Goal: Information Seeking & Learning: Learn about a topic

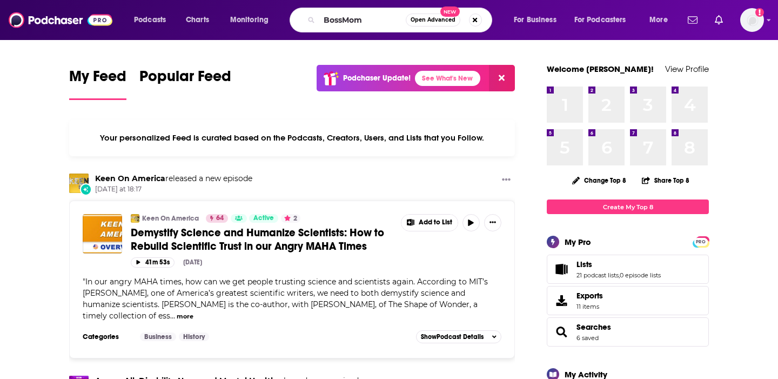
type input "BossMom"
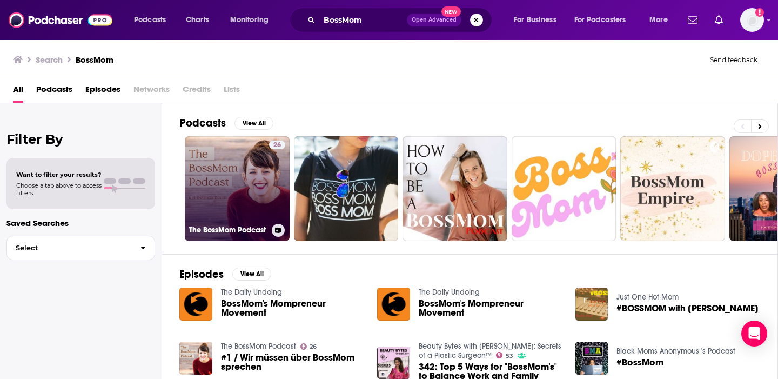
click at [214, 205] on link "26 The BossMom Podcast" at bounding box center [237, 188] width 105 height 105
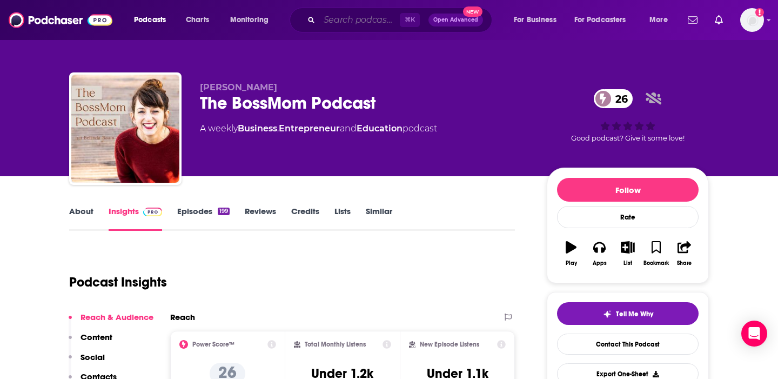
click at [346, 23] on input "Search podcasts, credits, & more..." at bounding box center [359, 19] width 81 height 17
paste input "[PERSON_NAME]"
type input "[PERSON_NAME]"
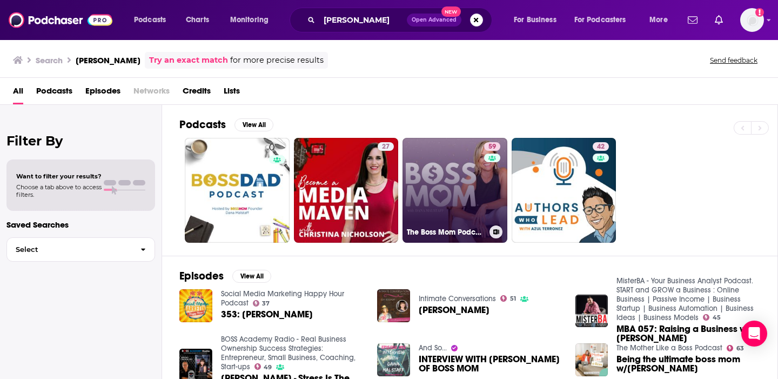
click at [428, 206] on link "59 The Boss Mom Podcast" at bounding box center [455, 190] width 105 height 105
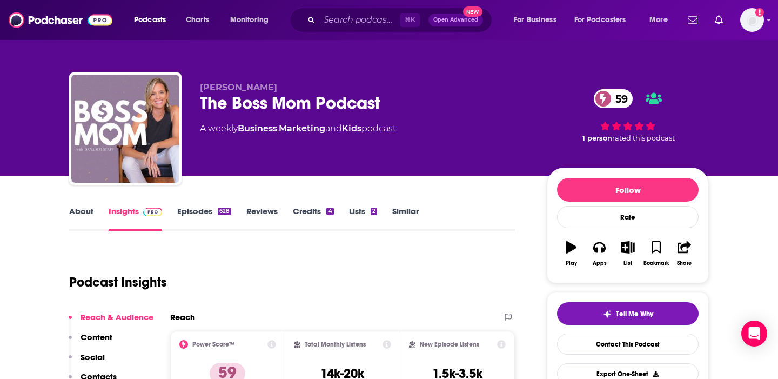
scroll to position [22, 0]
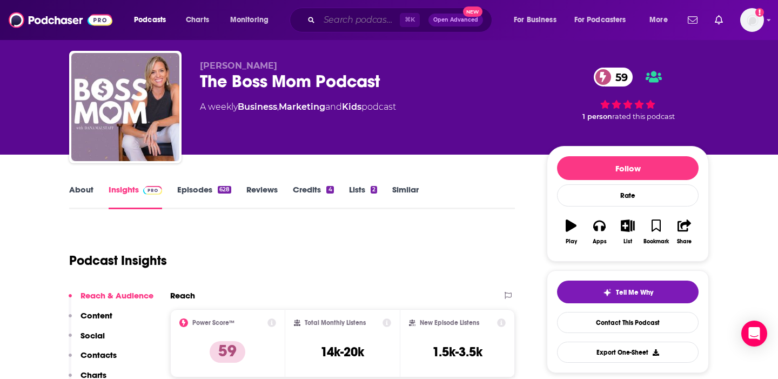
click at [346, 22] on input "Search podcasts, credits, & more..." at bounding box center [359, 19] width 81 height 17
paste input "Wonder of Parenting Podcast with [PERSON_NAME]"
type input "Wonder of Parenting Podcast with [PERSON_NAME]"
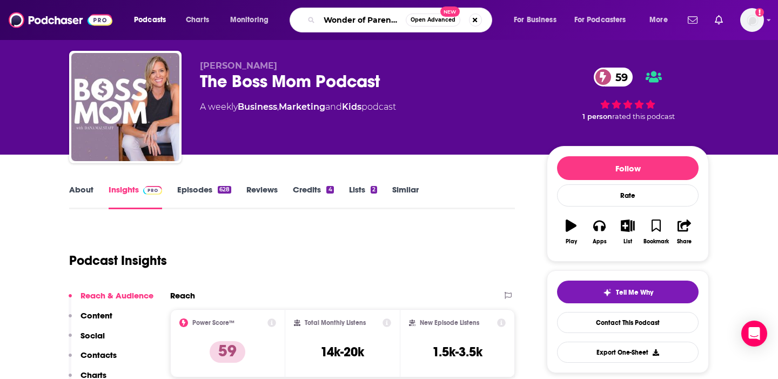
scroll to position [0, 123]
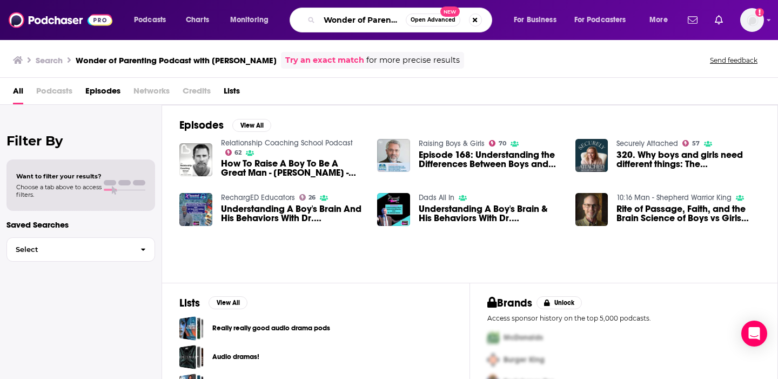
click at [360, 19] on input "Wonder of Parenting Podcast with [PERSON_NAME]" at bounding box center [362, 19] width 86 height 17
drag, startPoint x: 351, startPoint y: 18, endPoint x: 549, endPoint y: 43, distance: 198.9
click at [549, 43] on div "Podcasts Charts Monitoring Wonder of Parenting Podcast with Michael Gurian Open…" at bounding box center [389, 189] width 778 height 379
type input "Wonder of Parenting Podcast"
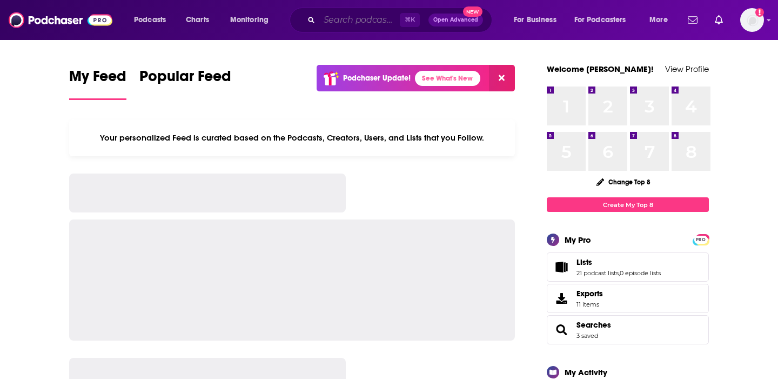
click at [341, 23] on input "Search podcasts, credits, & more..." at bounding box center [359, 19] width 81 height 17
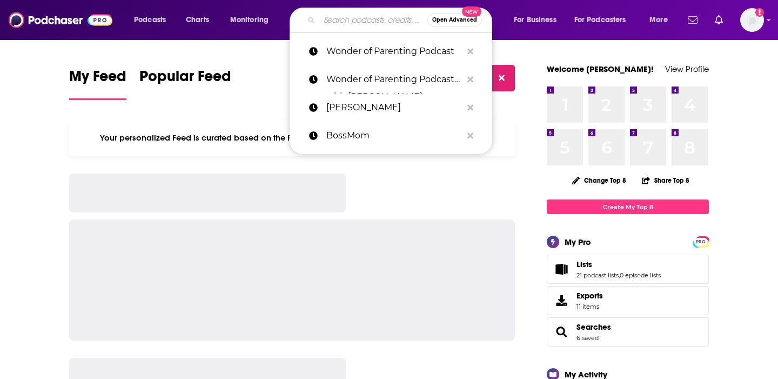
paste input "Wonder of Parenting"
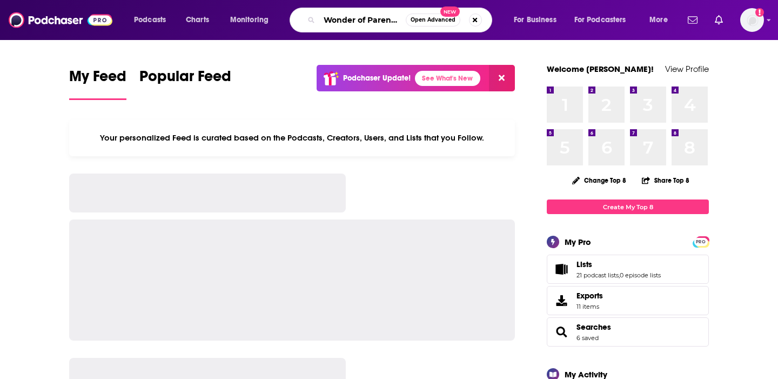
scroll to position [0, 6]
type input "Wonder of Parenting"
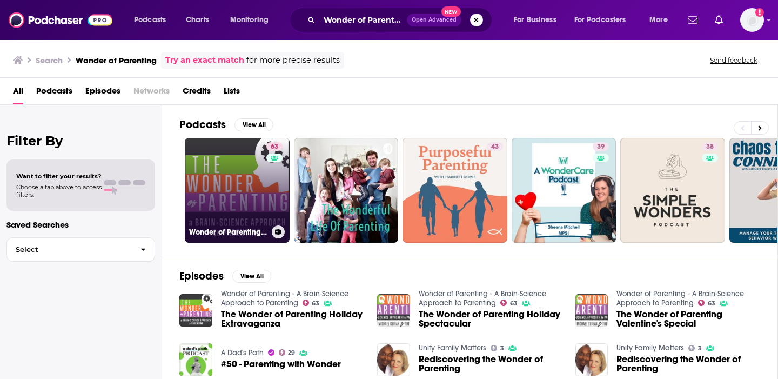
click at [242, 182] on link "63 Wonder of Parenting - A Brain-Science Approach to Parenting" at bounding box center [237, 190] width 105 height 105
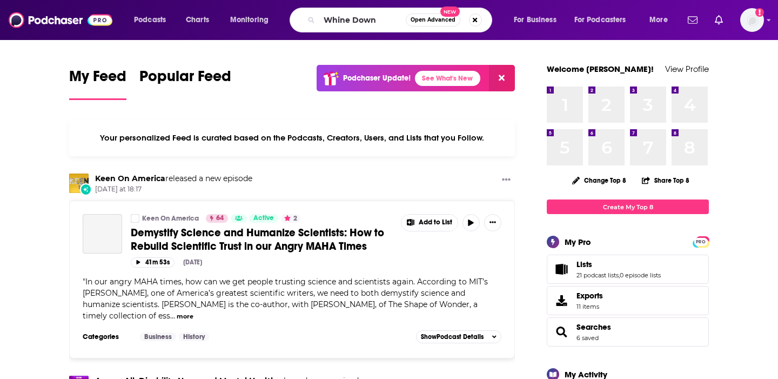
type input "Whine Down"
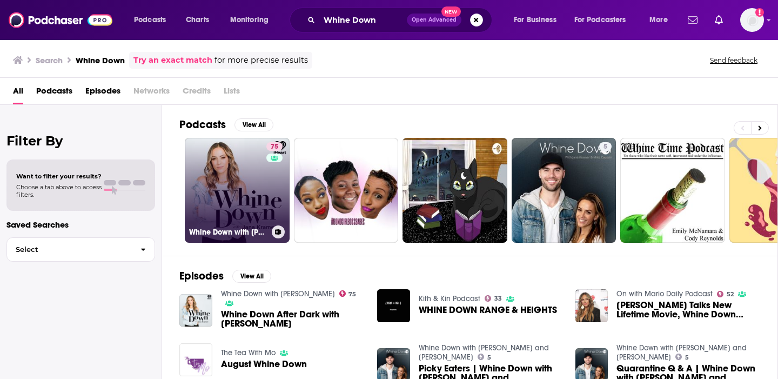
click at [216, 174] on link "75 Whine Down with Jana Kramer" at bounding box center [237, 190] width 105 height 105
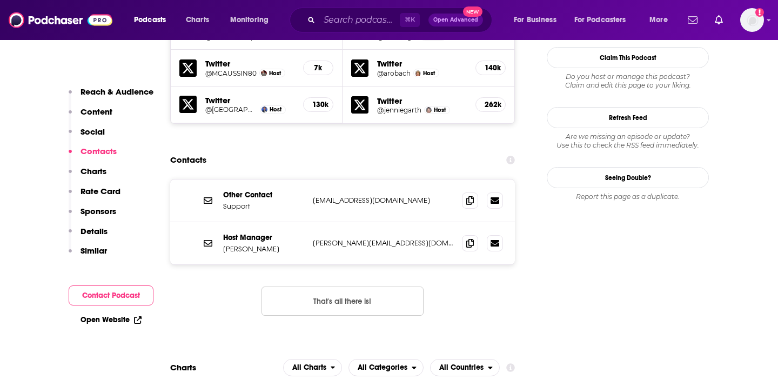
scroll to position [1061, 0]
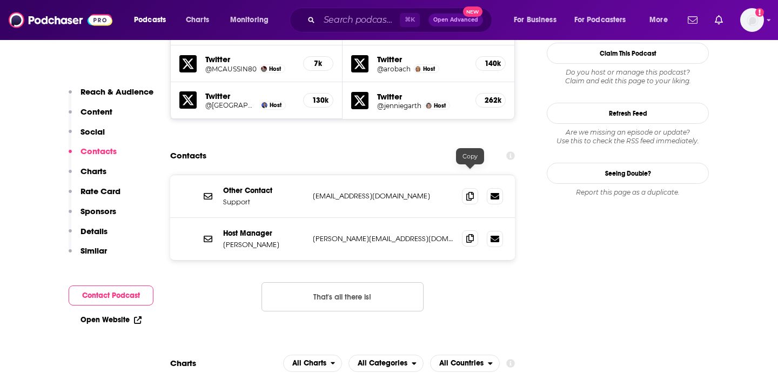
click at [469, 234] on icon at bounding box center [470, 238] width 8 height 9
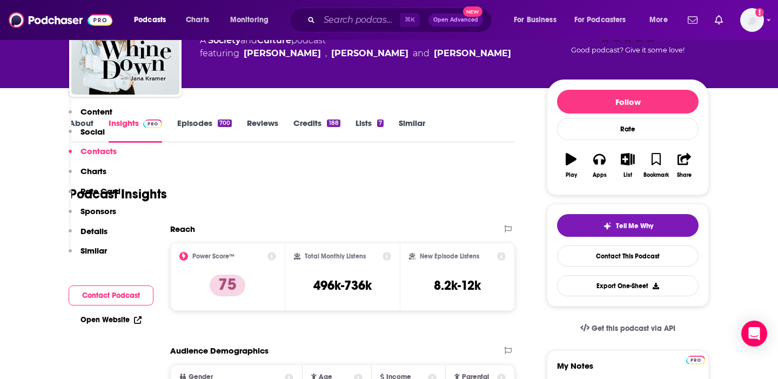
scroll to position [0, 0]
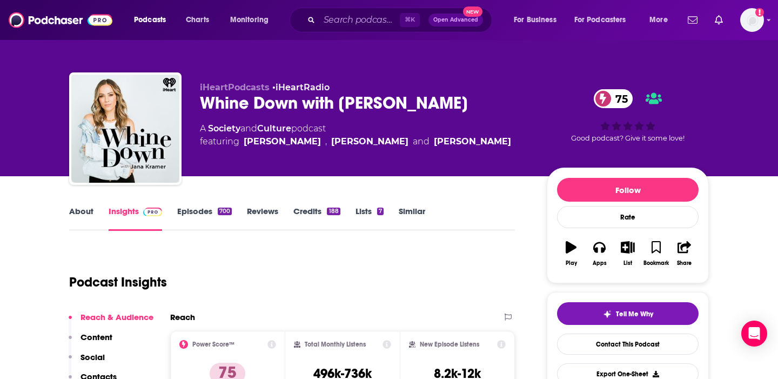
click at [78, 214] on link "About" at bounding box center [81, 218] width 24 height 25
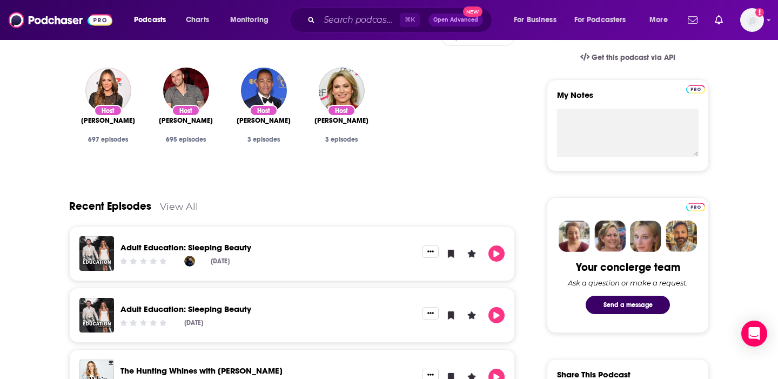
scroll to position [436, 0]
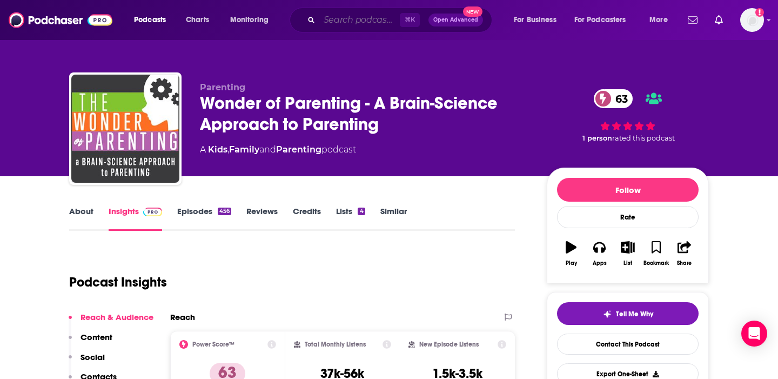
click at [372, 17] on input "Search podcasts, credits, & more..." at bounding box center [359, 19] width 81 height 17
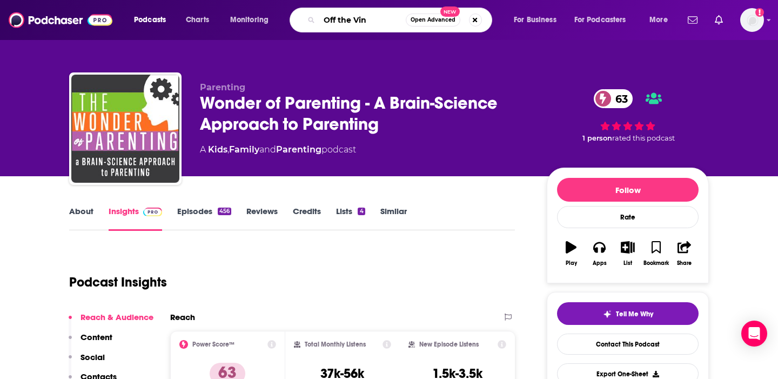
type input "Off the Vine"
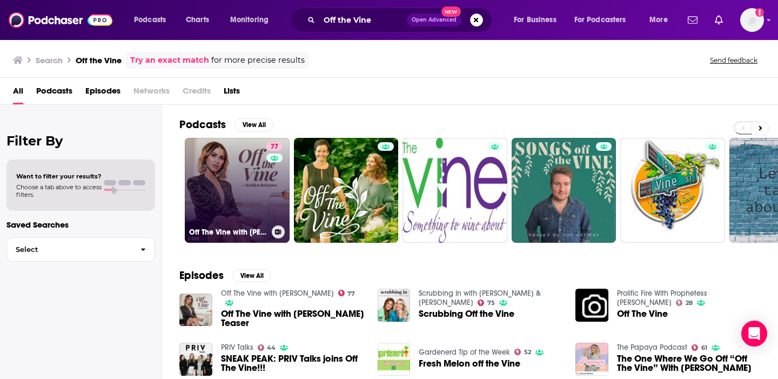
click at [261, 188] on link "77 Off The Vine with [PERSON_NAME]" at bounding box center [237, 190] width 105 height 105
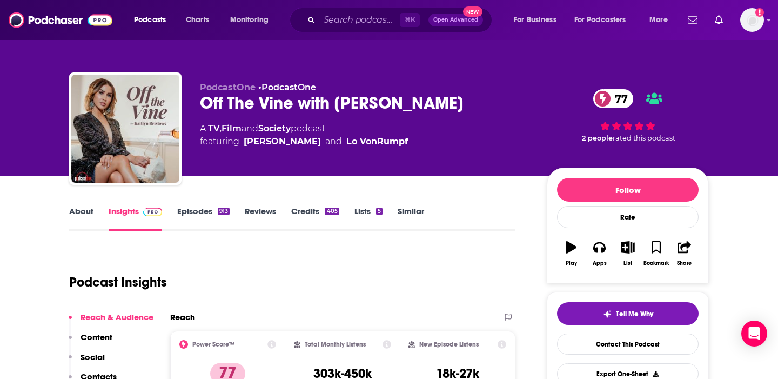
click at [79, 213] on link "About" at bounding box center [81, 218] width 24 height 25
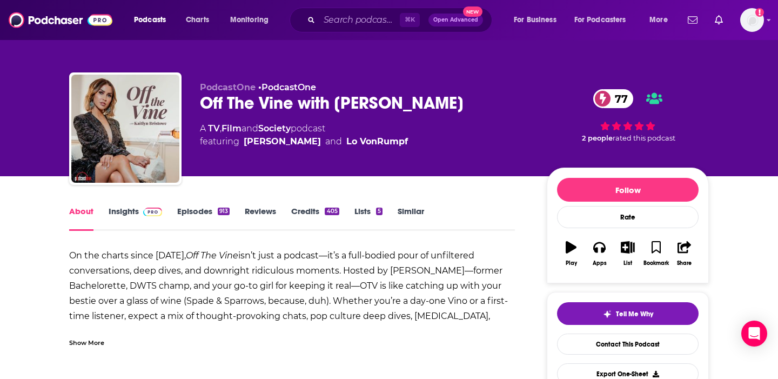
click at [72, 339] on div "Show More" at bounding box center [86, 342] width 35 height 10
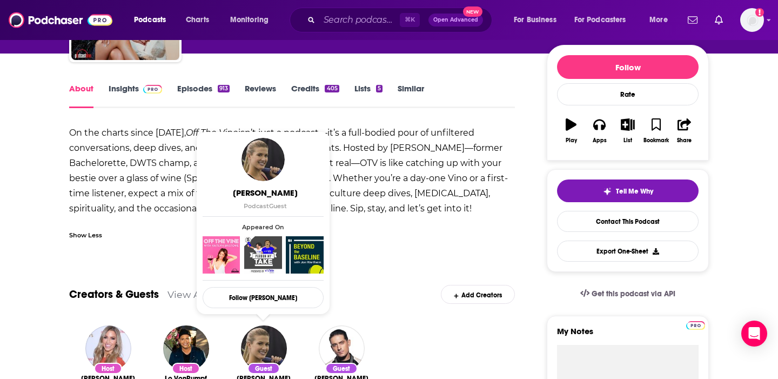
scroll to position [82, 0]
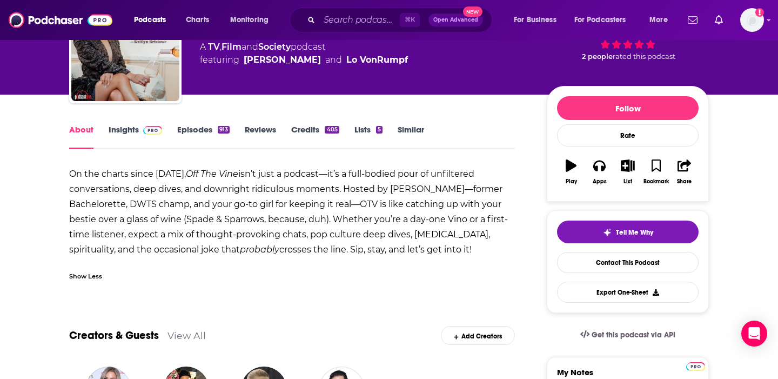
click at [197, 130] on link "Episodes 913" at bounding box center [203, 136] width 52 height 25
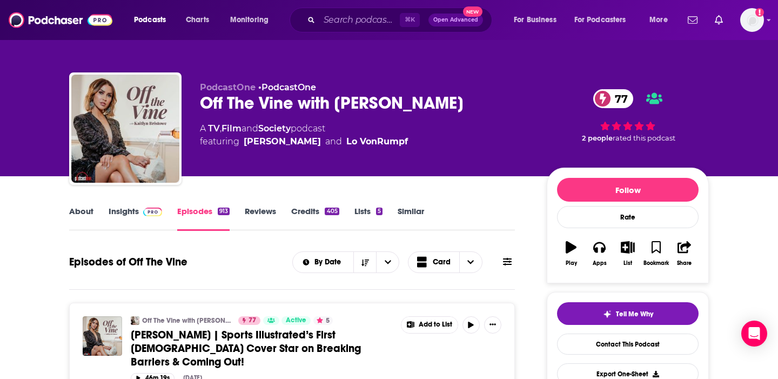
click at [87, 212] on link "About" at bounding box center [81, 218] width 24 height 25
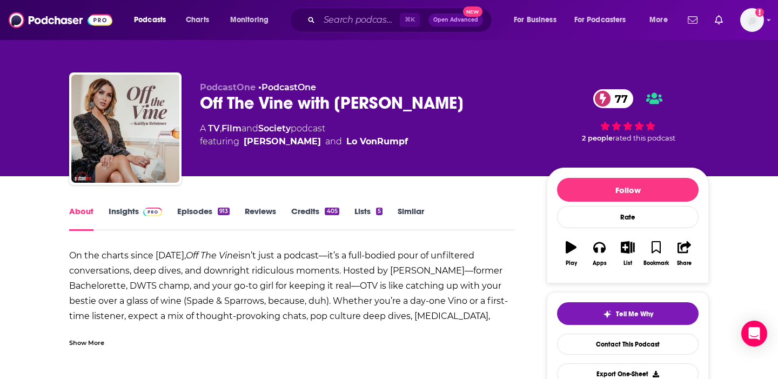
click at [420, 265] on div "On the charts since [DATE], Off The Vine isn’t just a podcast—it’s a full-bodie…" at bounding box center [292, 293] width 446 height 91
click at [96, 331] on div "Show More" at bounding box center [292, 338] width 446 height 18
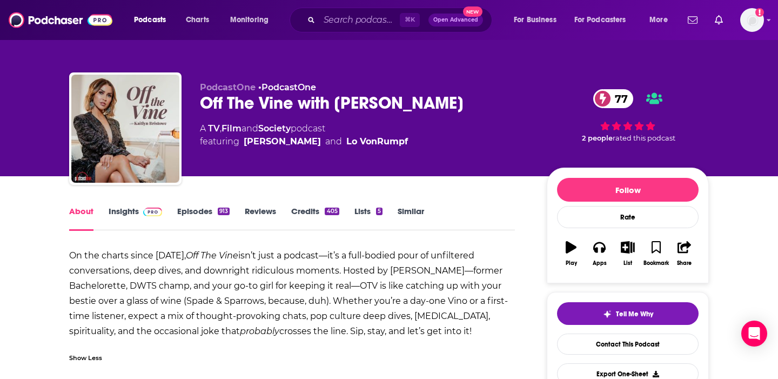
drag, startPoint x: 477, startPoint y: 329, endPoint x: 52, endPoint y: 242, distance: 433.7
copy strong "On the charts since [DATE], Off The Vine isn’t just a podcast—it’s a full-bodie…"
click at [359, 17] on input "Search podcasts, credits, & more..." at bounding box center [359, 19] width 81 height 17
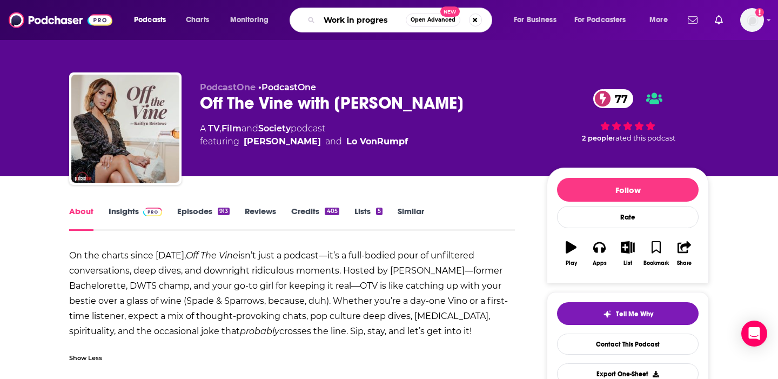
type input "Work in progress"
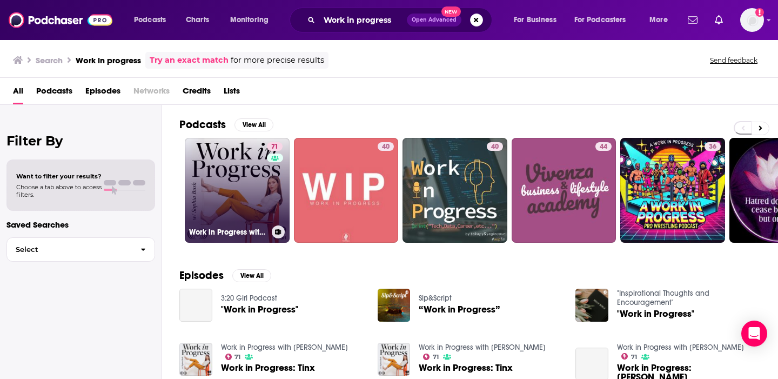
click at [221, 188] on link "71 Work in Progress with [PERSON_NAME]" at bounding box center [237, 190] width 105 height 105
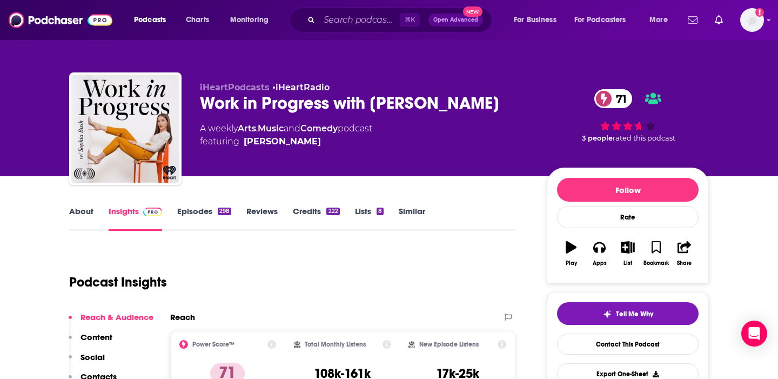
click at [85, 211] on link "About" at bounding box center [81, 218] width 24 height 25
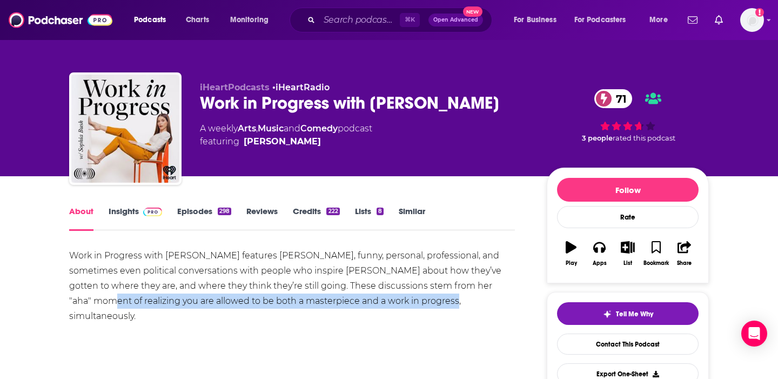
drag, startPoint x: 392, startPoint y: 302, endPoint x: 479, endPoint y: 288, distance: 87.7
click at [479, 288] on div "Work in Progress with [PERSON_NAME] features [PERSON_NAME], funny, personal, pr…" at bounding box center [292, 286] width 446 height 76
copy div "you are allowed to be both a masterpiece and a work in progress, simultaneously."
click at [116, 210] on link "Insights" at bounding box center [136, 218] width 54 height 25
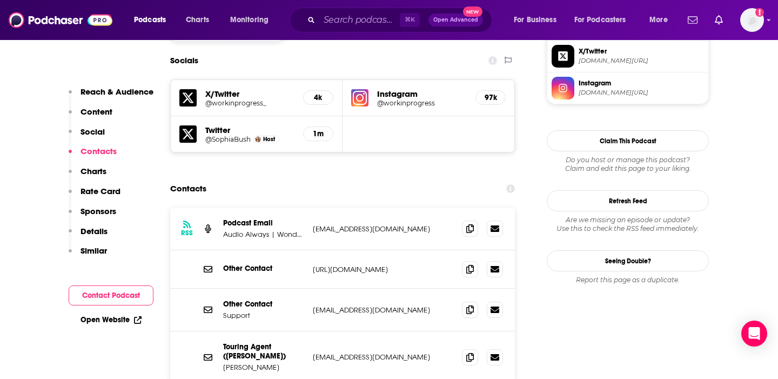
scroll to position [944, 0]
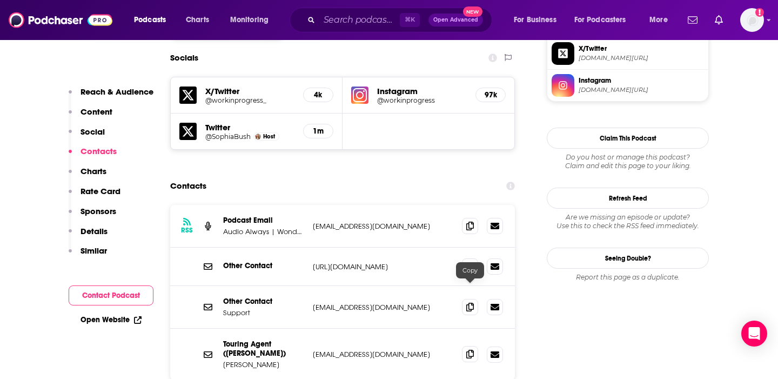
click at [473, 350] on icon at bounding box center [470, 354] width 8 height 9
click at [467, 350] on icon at bounding box center [470, 354] width 8 height 9
click at [363, 26] on input "Search podcasts, credits, & more..." at bounding box center [359, 19] width 81 height 17
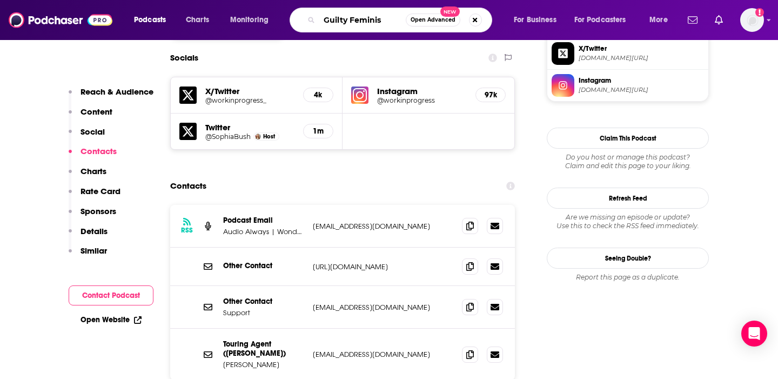
type input "Guilty Feminist"
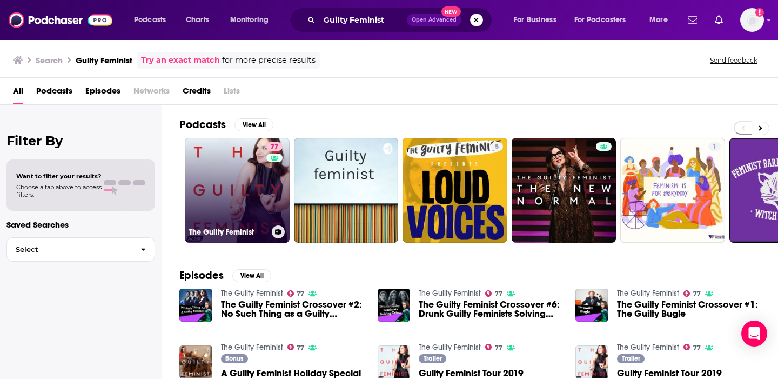
click at [235, 188] on link "77 The Guilty Feminist" at bounding box center [237, 190] width 105 height 105
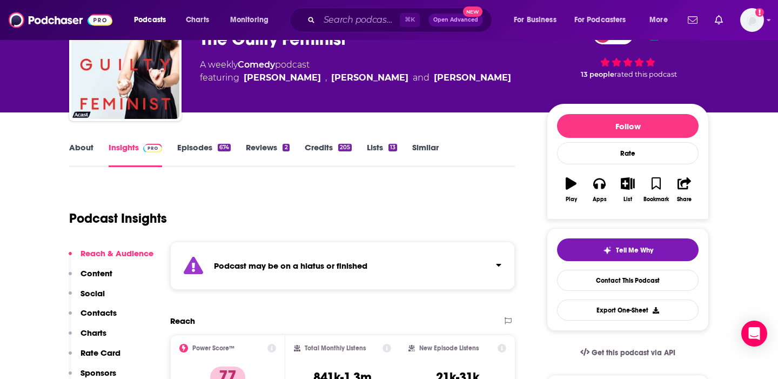
scroll to position [30, 0]
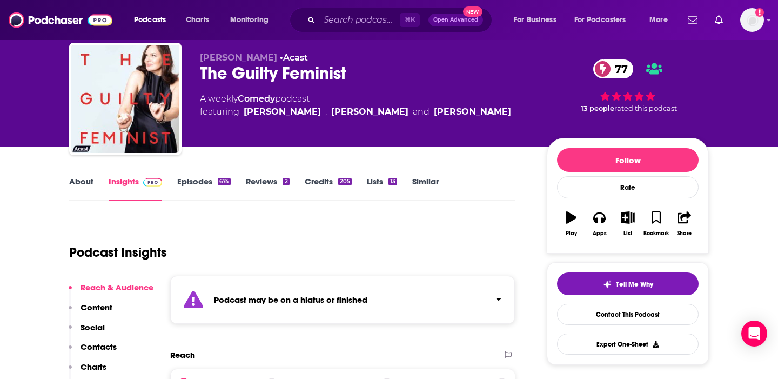
click at [82, 181] on link "About" at bounding box center [81, 188] width 24 height 25
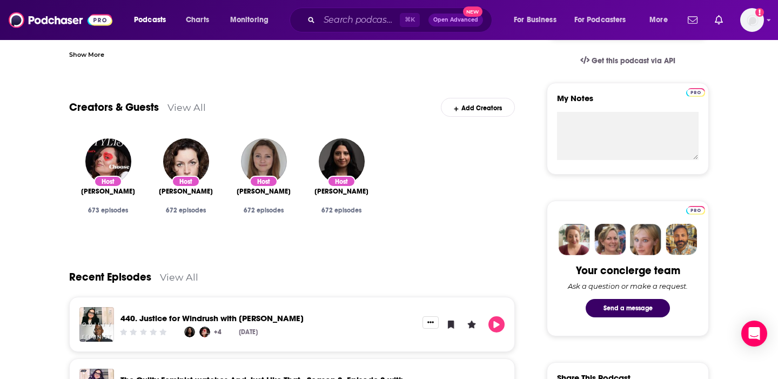
scroll to position [78, 0]
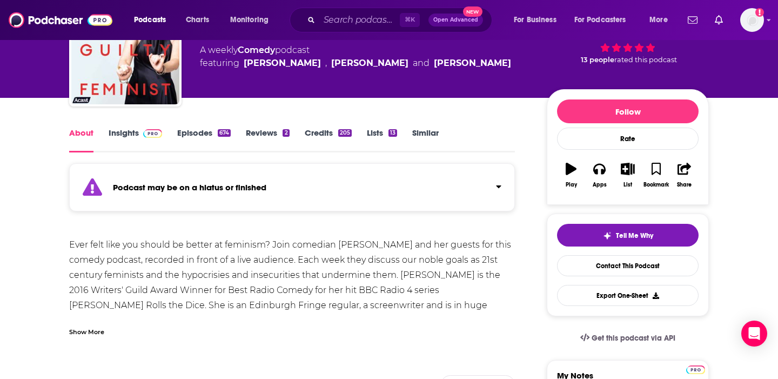
click at [141, 132] on span at bounding box center [150, 133] width 23 height 10
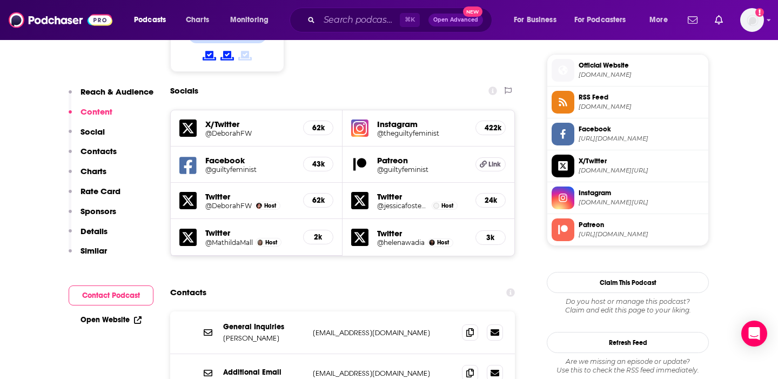
scroll to position [991, 0]
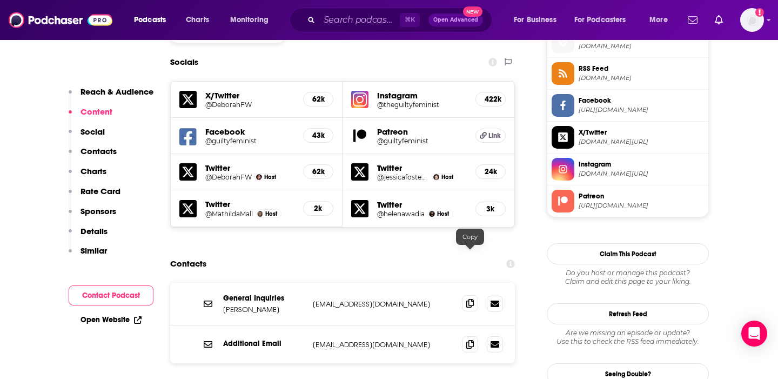
click at [466, 299] on icon at bounding box center [470, 303] width 8 height 9
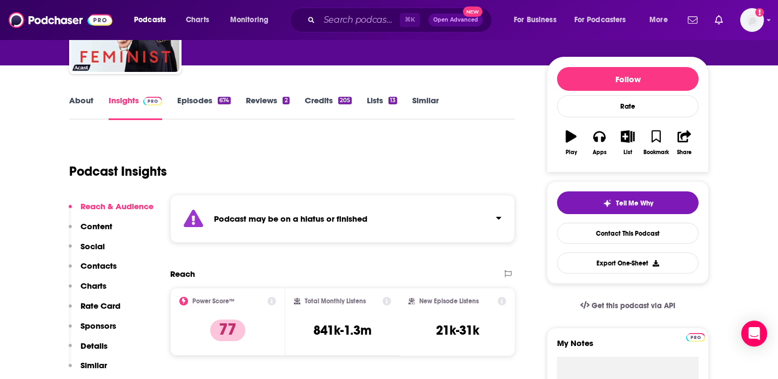
scroll to position [0, 0]
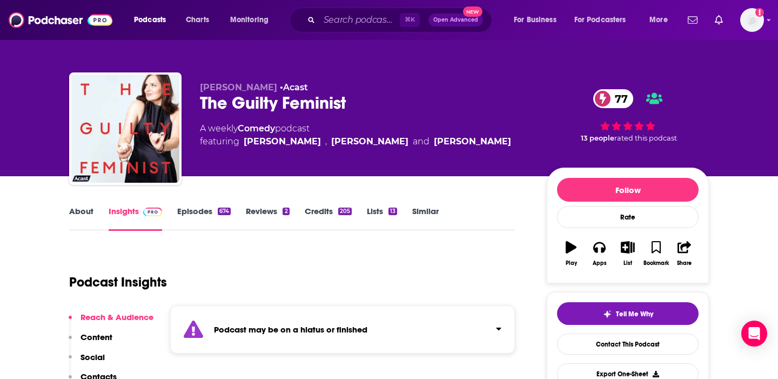
click at [190, 212] on link "Episodes 674" at bounding box center [204, 218] width 54 height 25
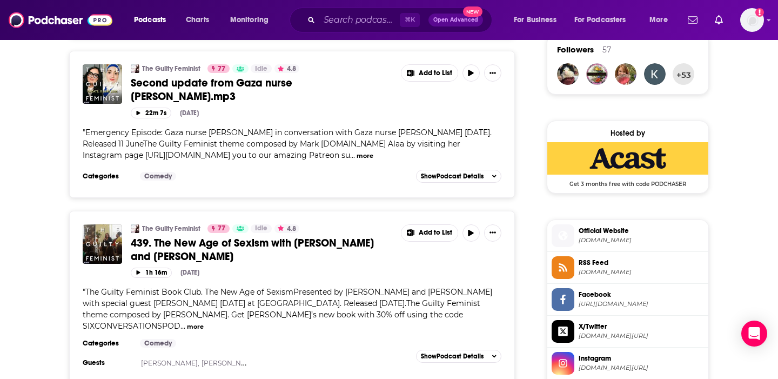
scroll to position [856, 0]
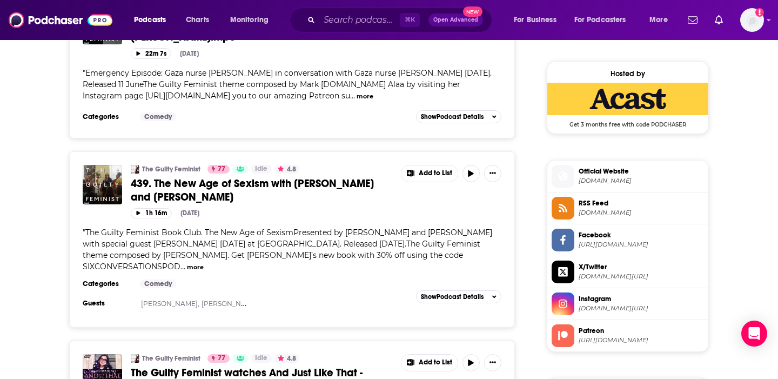
drag, startPoint x: 153, startPoint y: 190, endPoint x: 43, endPoint y: 5, distance: 215.0
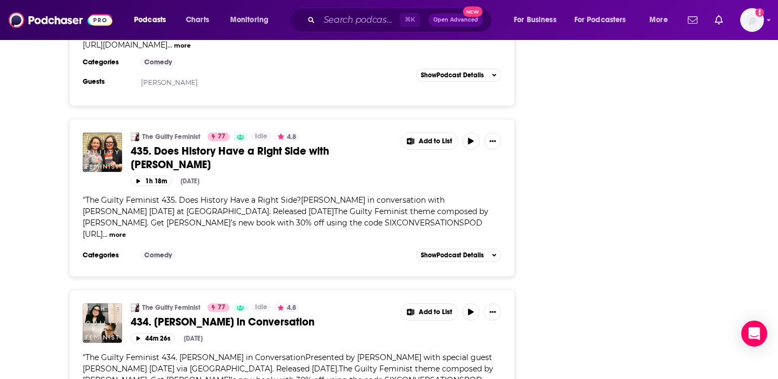
scroll to position [2324, 0]
